Goal: Find specific page/section: Find specific page/section

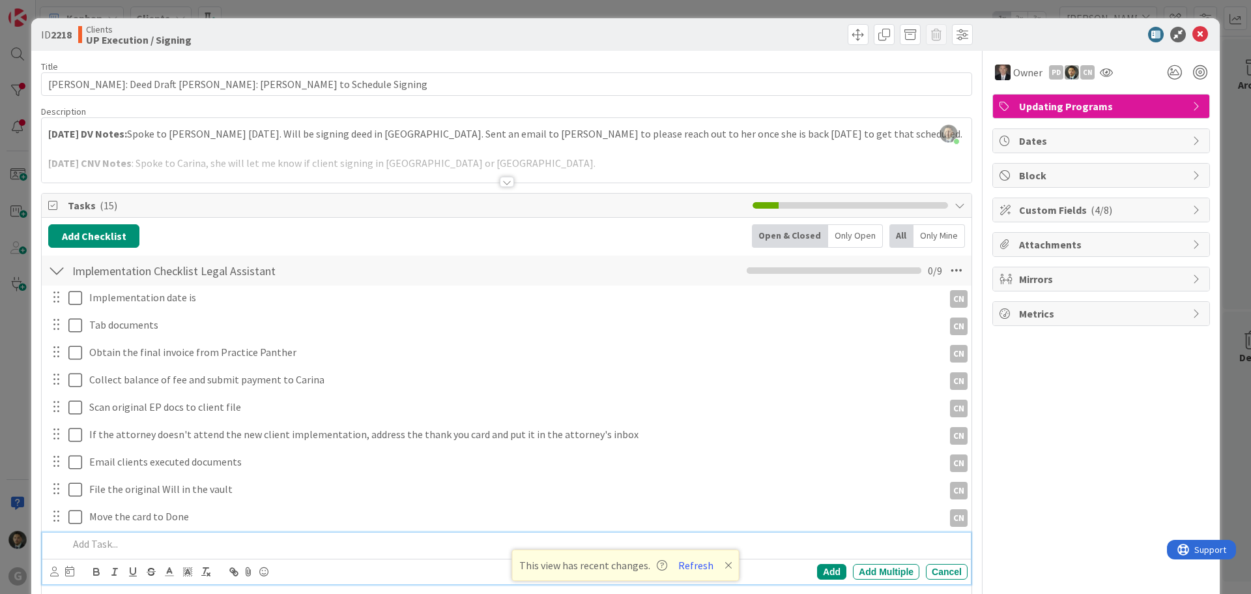
click at [770, 8] on div "ID 2218 Clients UP Execution / Signing Move Move Title 65 / 128 [PERSON_NAME]: …" at bounding box center [625, 297] width 1251 height 594
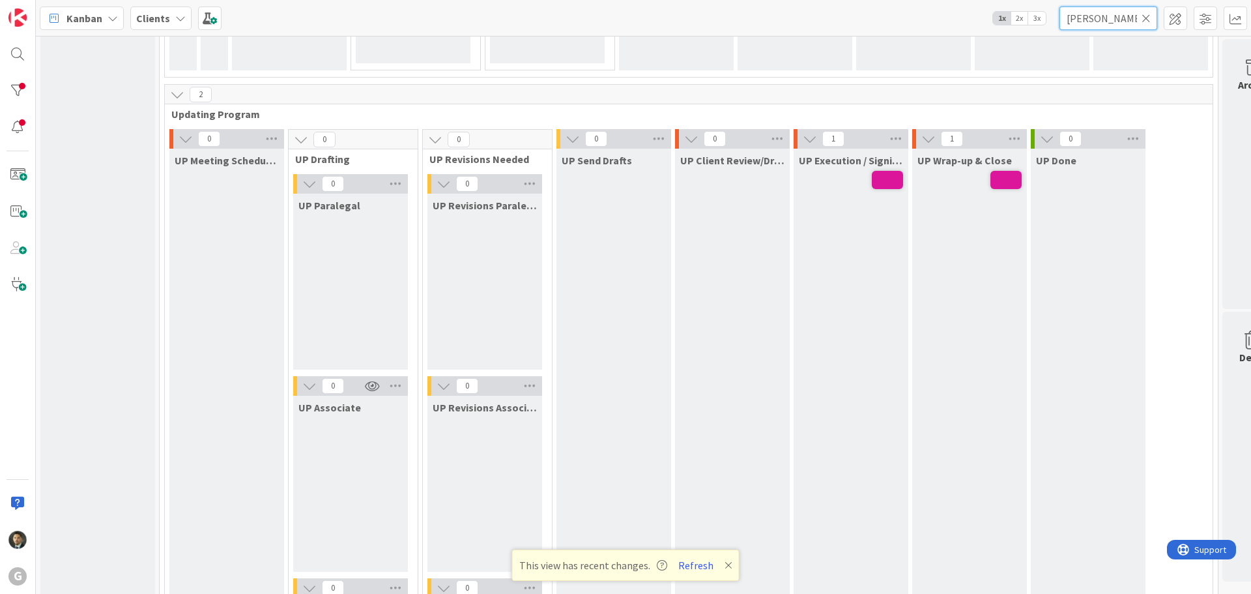
click at [1087, 20] on input "[PERSON_NAME]" at bounding box center [1109, 18] width 98 height 23
type input "[PERSON_NAME]"
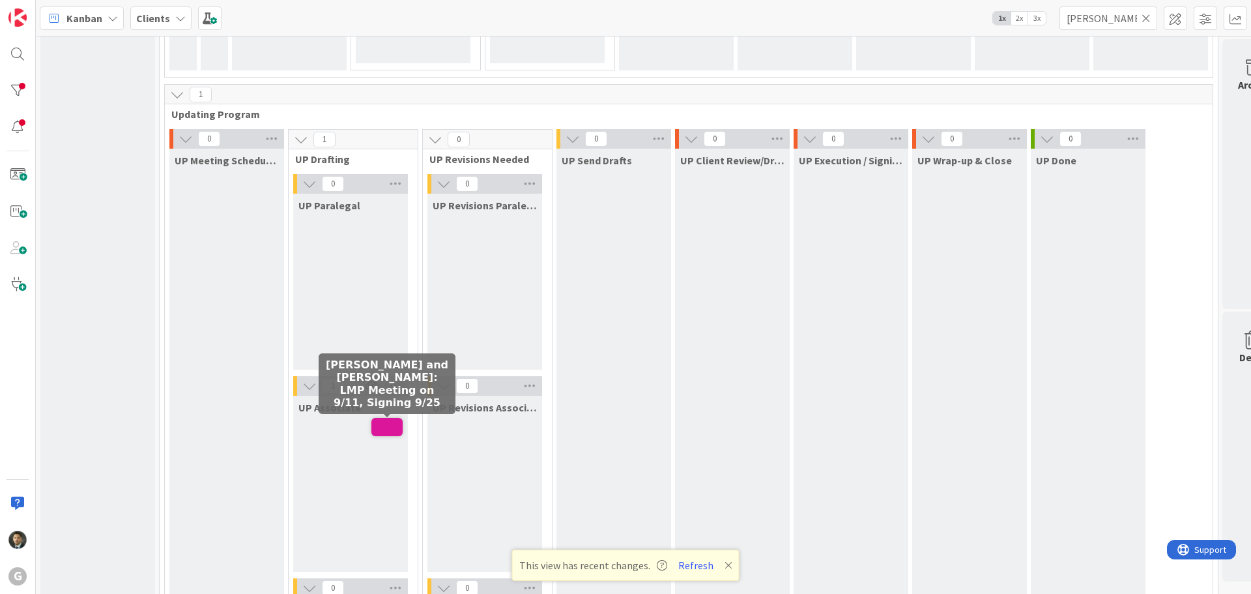
click at [379, 432] on span at bounding box center [386, 427] width 31 height 18
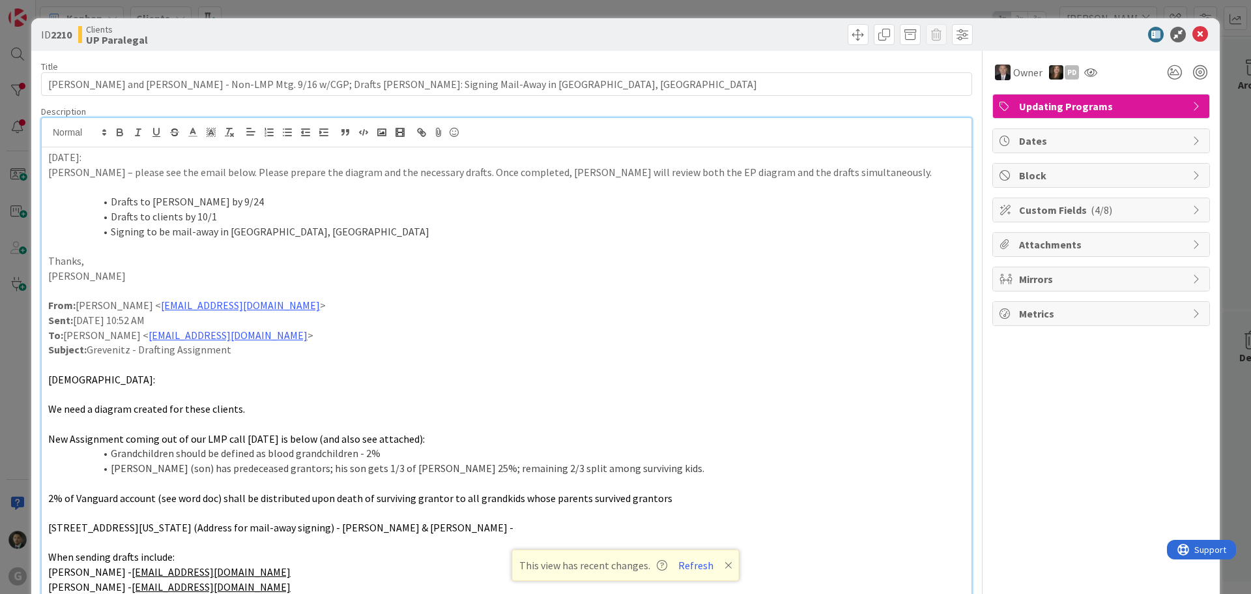
scroll to position [1723, 0]
